Goal: Task Accomplishment & Management: Complete application form

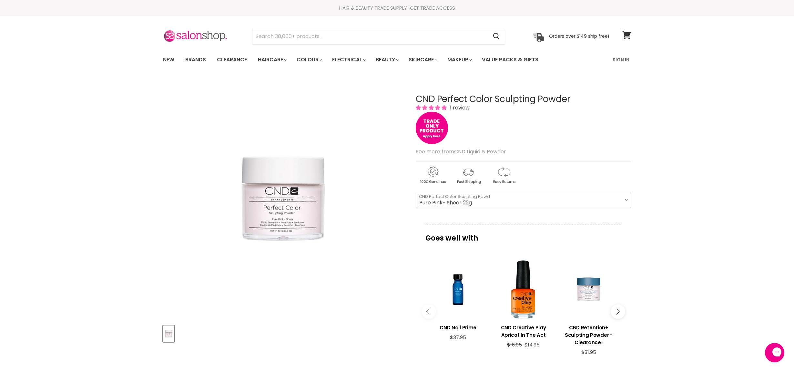
scroll to position [31, 0]
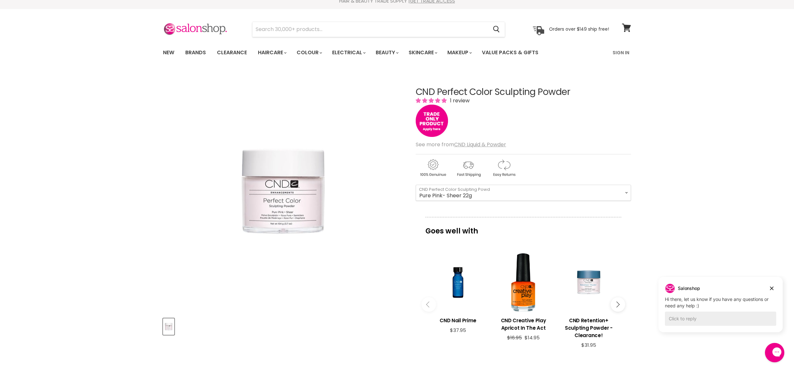
scroll to position [3, 0]
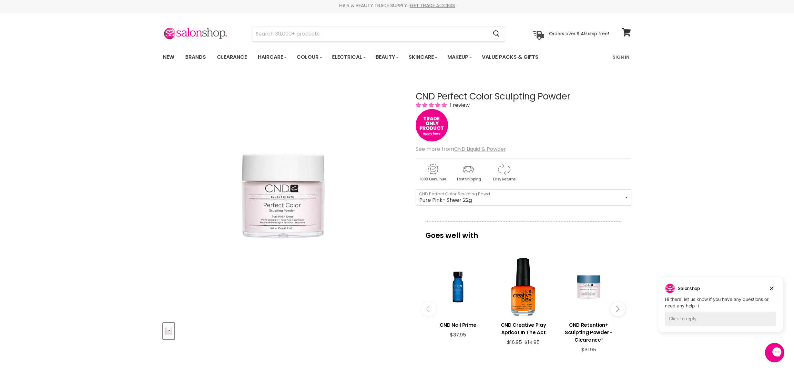
click at [309, 192] on img "CND Perfect Color Sculpting Powder image. Click or Scroll to Zoom." at bounding box center [283, 196] width 113 height 170
click at [619, 54] on link "Sign In" at bounding box center [621, 57] width 25 height 14
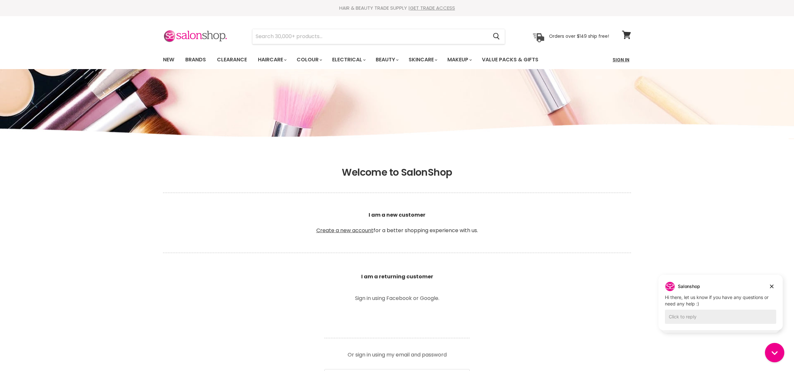
click at [621, 59] on link "Sign In" at bounding box center [621, 60] width 25 height 14
click at [334, 230] on link "Create a new account" at bounding box center [344, 230] width 57 height 7
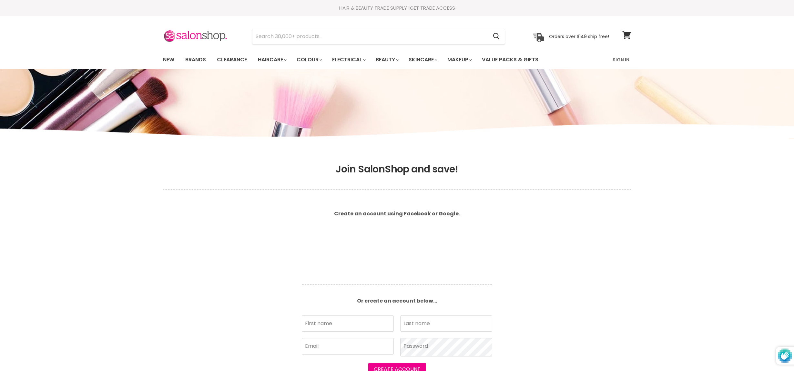
click at [320, 275] on article "Create an account using Facebook or Google. Or create an account below... First…" at bounding box center [397, 300] width 207 height 188
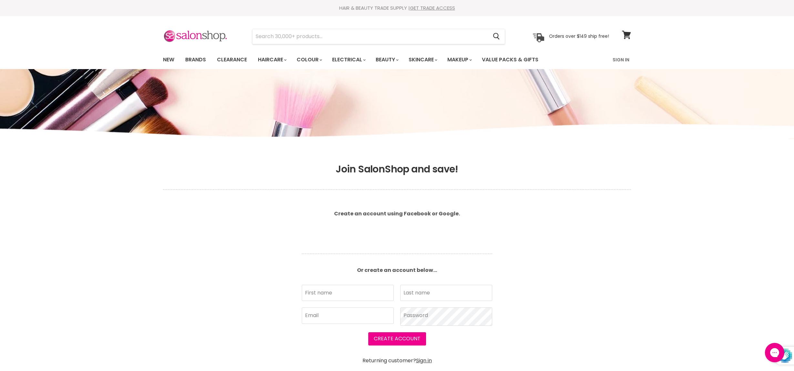
scroll to position [31, 0]
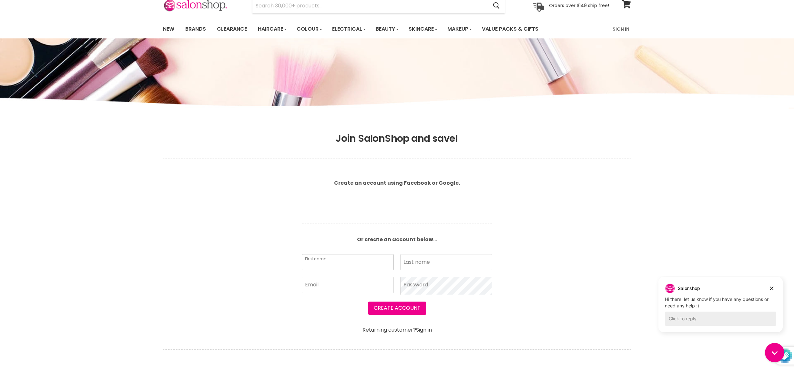
click at [314, 264] on input "First name" at bounding box center [348, 262] width 92 height 16
type input "[PERSON_NAME]"
type input "[PERSON_NAME][EMAIL_ADDRESS][DOMAIN_NAME]"
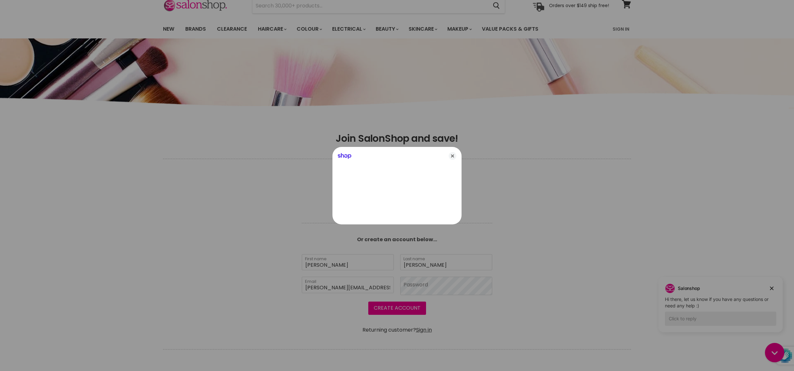
click at [419, 285] on div at bounding box center [397, 185] width 794 height 371
